Goal: Task Accomplishment & Management: Use online tool/utility

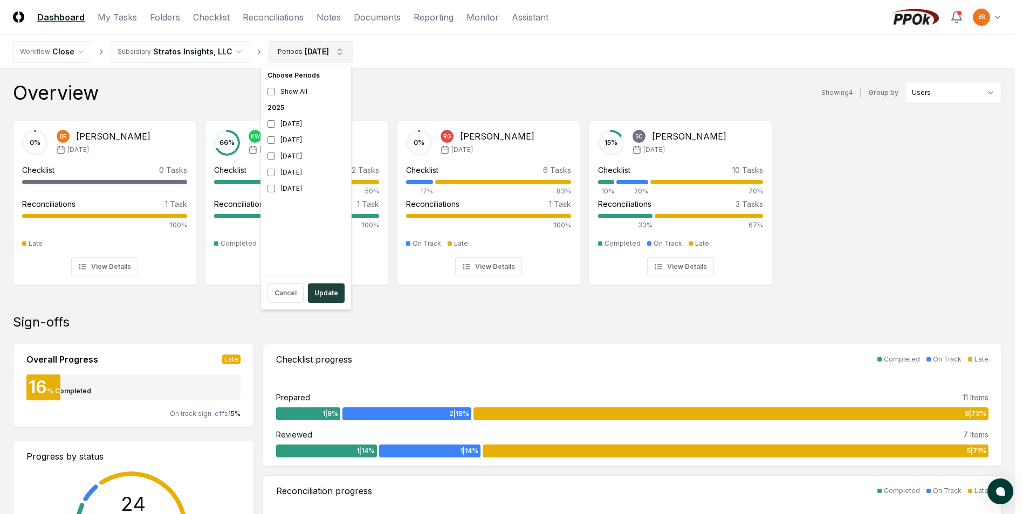
click at [327, 293] on button "Update" at bounding box center [326, 293] width 37 height 19
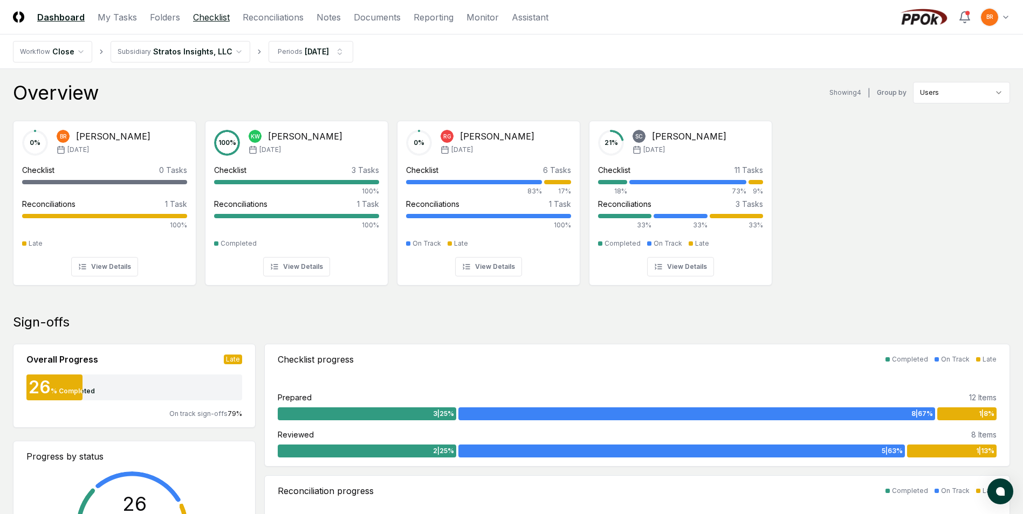
click at [210, 18] on link "Checklist" at bounding box center [211, 17] width 37 height 13
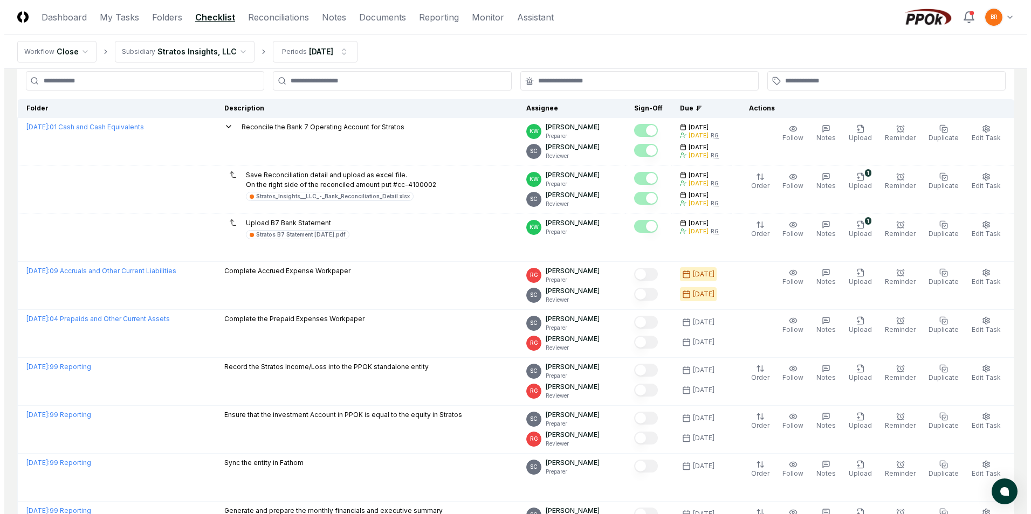
scroll to position [55, 0]
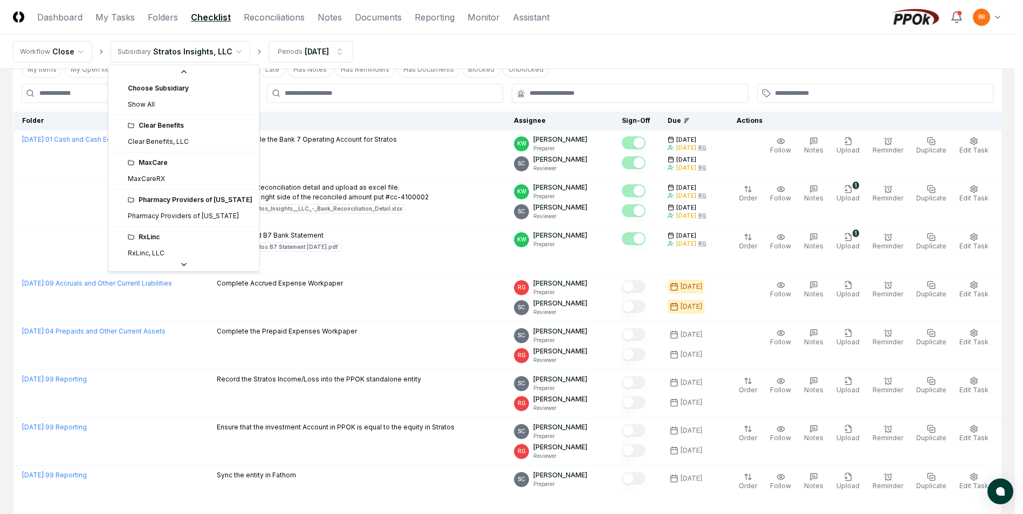
click at [232, 53] on html "CloseCore Dashboard My Tasks Folders Checklist Reconciliations Notes Documents …" at bounding box center [511, 364] width 1023 height 839
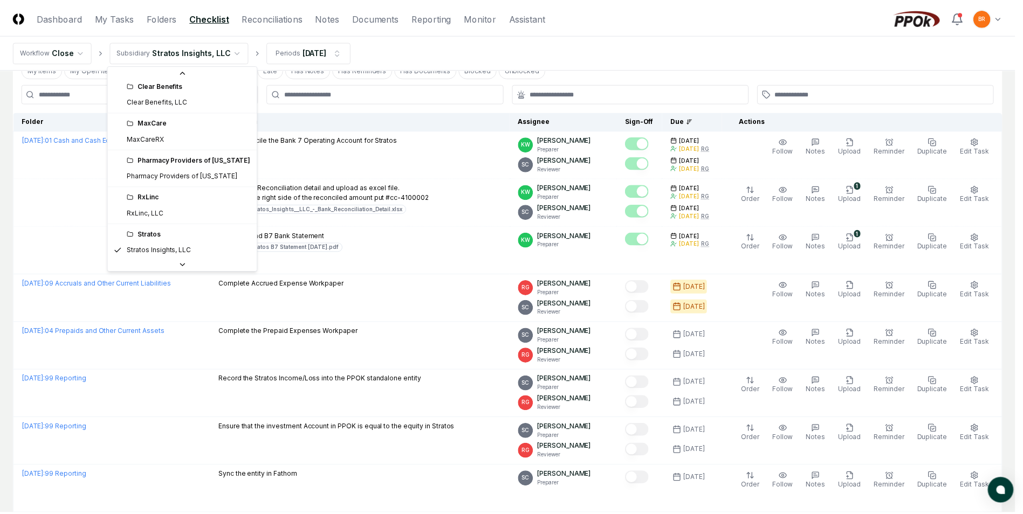
scroll to position [8, 0]
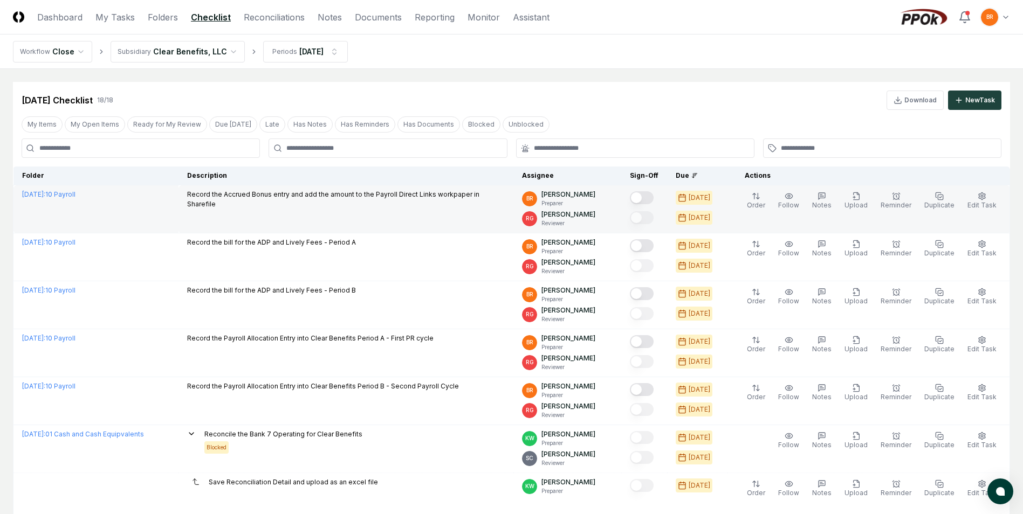
click at [648, 196] on button "Mark complete" at bounding box center [642, 197] width 24 height 13
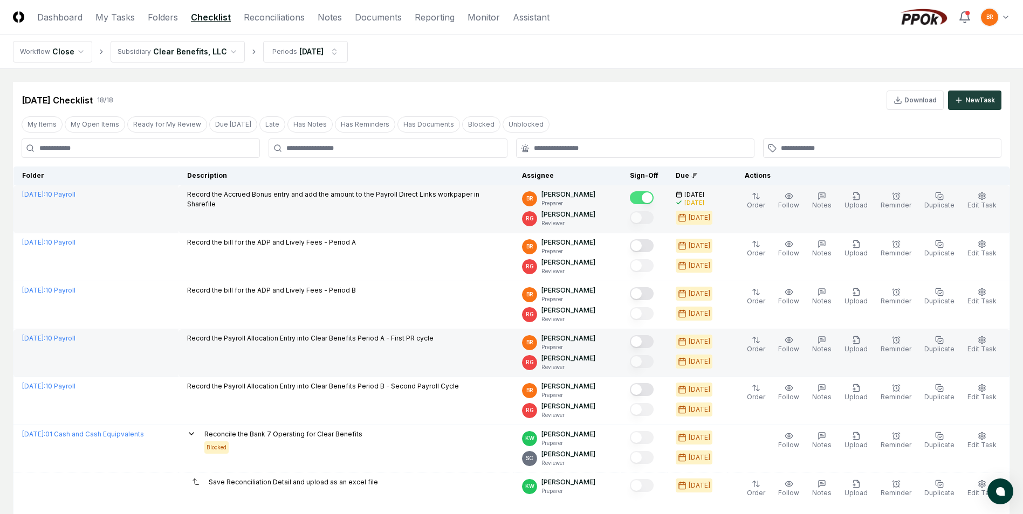
drag, startPoint x: 647, startPoint y: 344, endPoint x: 648, endPoint y: 353, distance: 9.2
click at [647, 344] on button "Mark complete" at bounding box center [642, 341] width 24 height 13
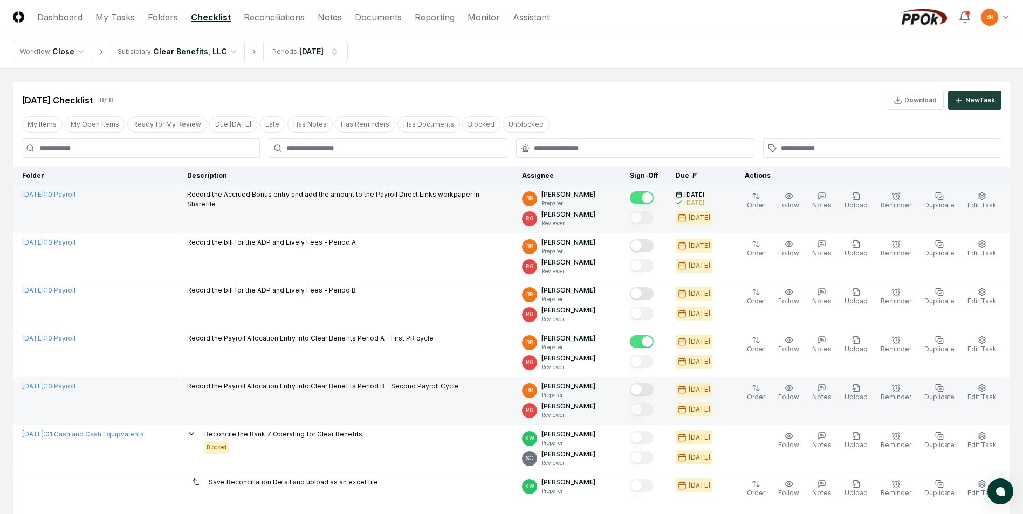
click at [646, 394] on button "Mark complete" at bounding box center [642, 389] width 24 height 13
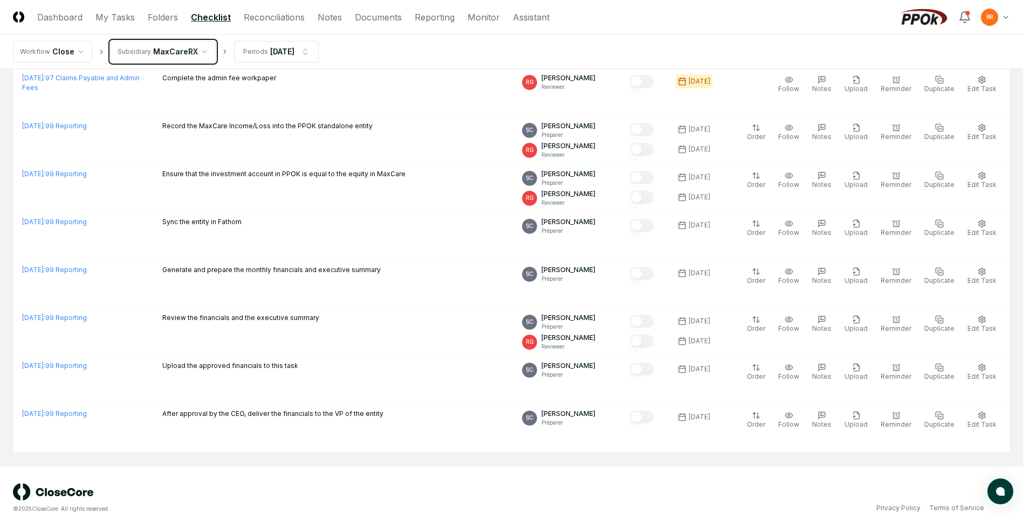
scroll to position [1243, 0]
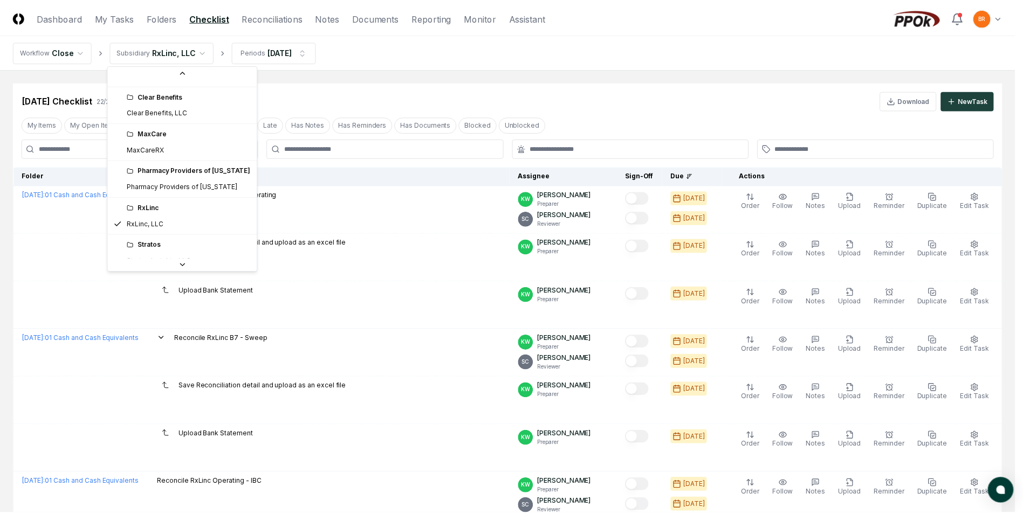
scroll to position [30, 0]
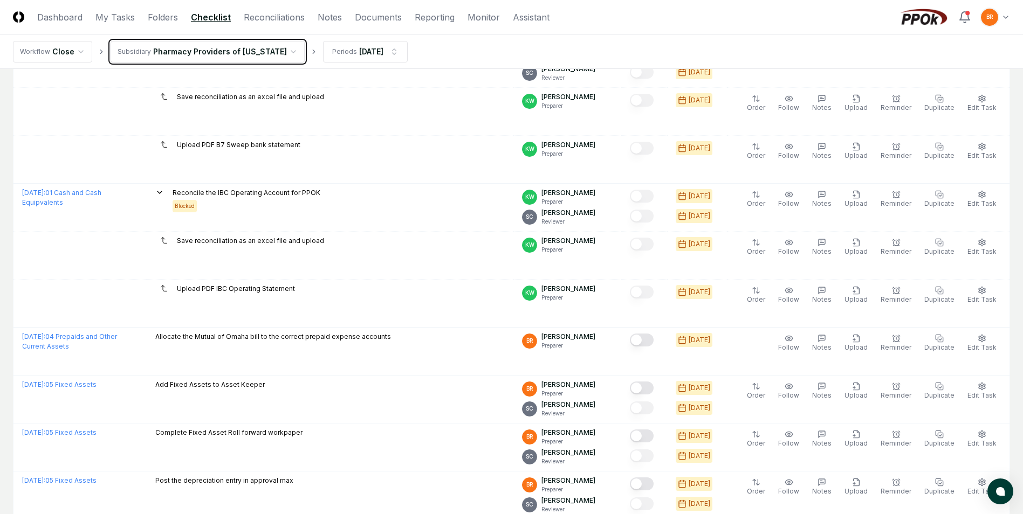
scroll to position [809, 0]
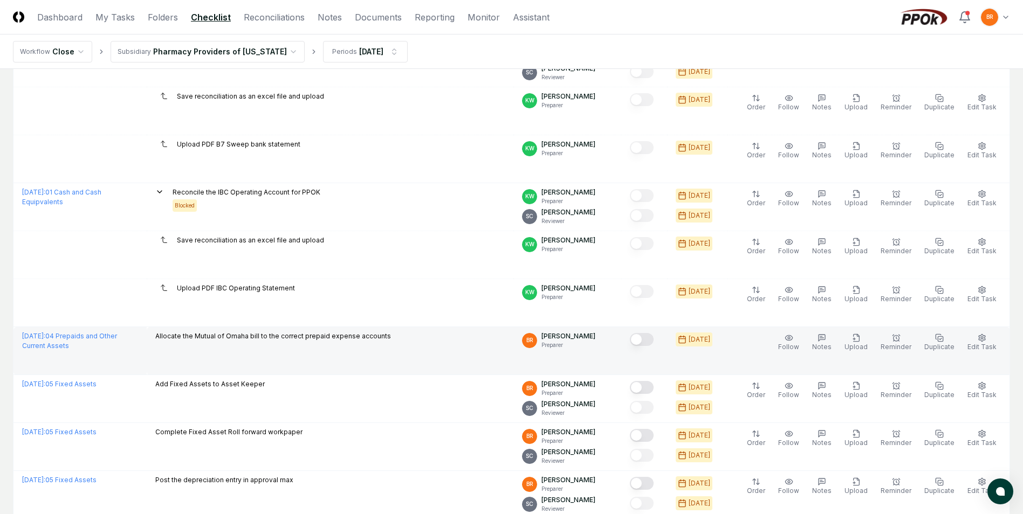
click at [648, 340] on button "Mark complete" at bounding box center [642, 339] width 24 height 13
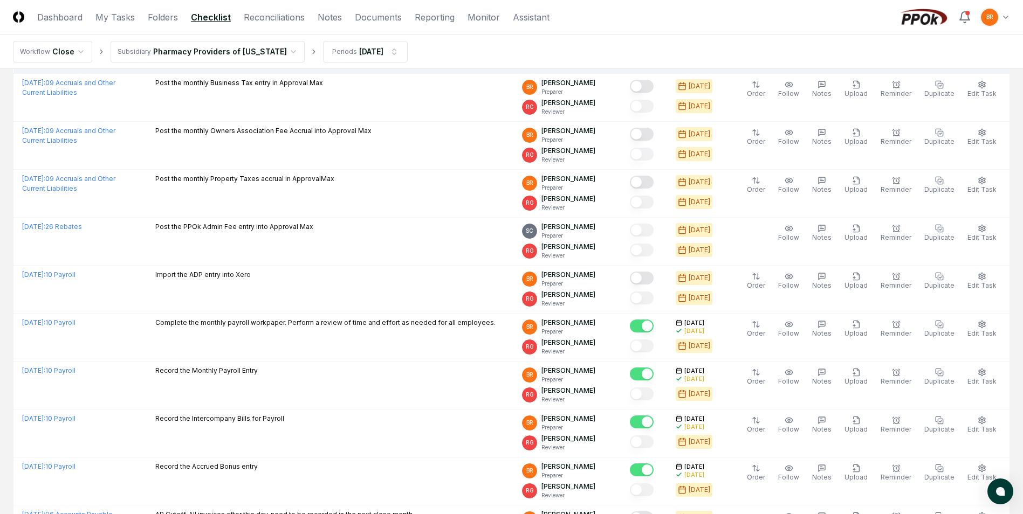
scroll to position [0, 0]
